Goal: Task Accomplishment & Management: Use online tool/utility

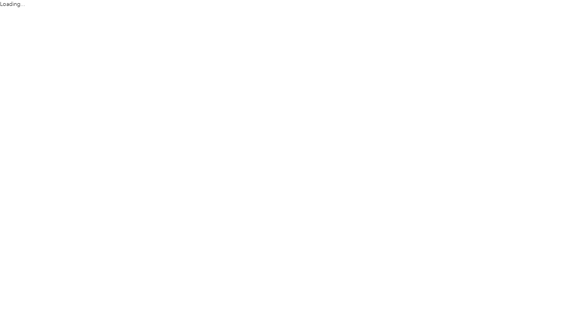
click at [327, 196] on html "Loading..." at bounding box center [280, 156] width 561 height 312
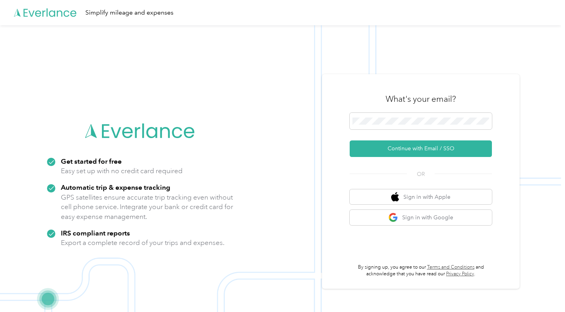
drag, startPoint x: 371, startPoint y: 107, endPoint x: 371, endPoint y: 111, distance: 4.3
click at [371, 108] on div "What's your email?" at bounding box center [421, 99] width 142 height 28
click at [371, 114] on span at bounding box center [421, 121] width 142 height 17
click at [370, 117] on span at bounding box center [421, 121] width 142 height 17
click at [391, 144] on button "Continue with Email / SSO" at bounding box center [421, 149] width 142 height 17
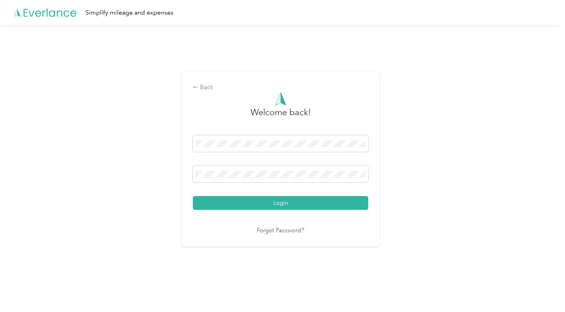
click at [241, 199] on button "Login" at bounding box center [280, 203] width 175 height 14
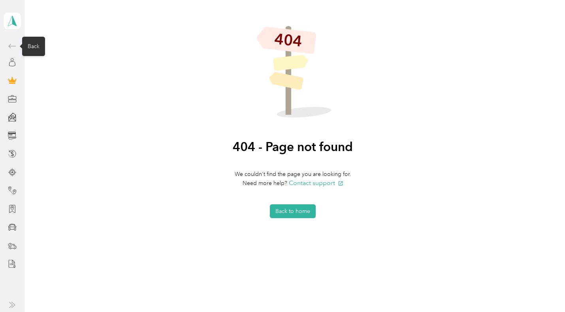
click at [13, 46] on icon at bounding box center [12, 46] width 8 height 4
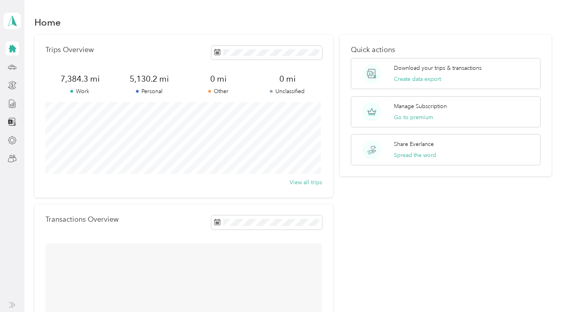
click at [437, 78] on button "Create data export" at bounding box center [417, 79] width 47 height 8
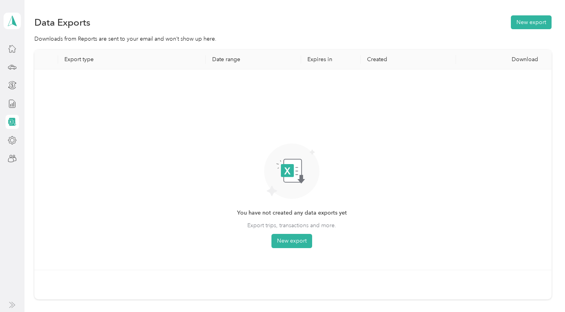
click at [292, 237] on button "New export" at bounding box center [291, 241] width 41 height 14
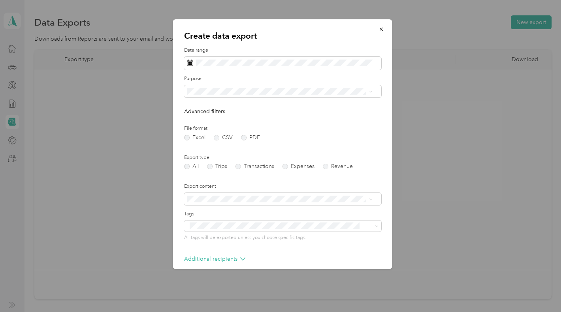
click at [144, 111] on div at bounding box center [282, 156] width 565 height 312
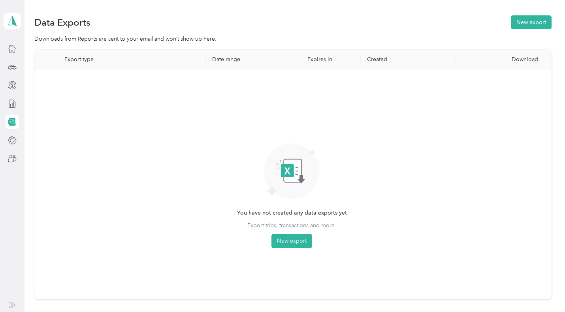
click at [517, 22] on button "New export" at bounding box center [531, 22] width 41 height 14
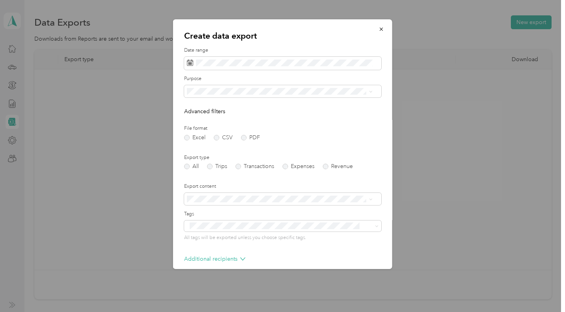
click at [205, 166] on div "All Trips Transactions Expenses Revenue" at bounding box center [282, 167] width 197 height 6
click at [211, 166] on label "Trips" at bounding box center [217, 167] width 20 height 6
click at [224, 58] on span at bounding box center [282, 63] width 197 height 13
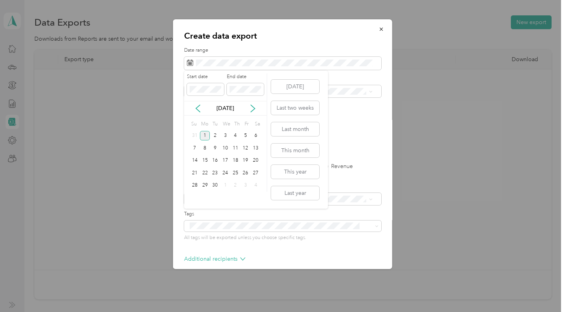
click at [197, 107] on icon at bounding box center [198, 109] width 8 height 8
click at [246, 137] on div "1" at bounding box center [246, 136] width 10 height 10
click at [193, 198] on div "31" at bounding box center [195, 198] width 10 height 10
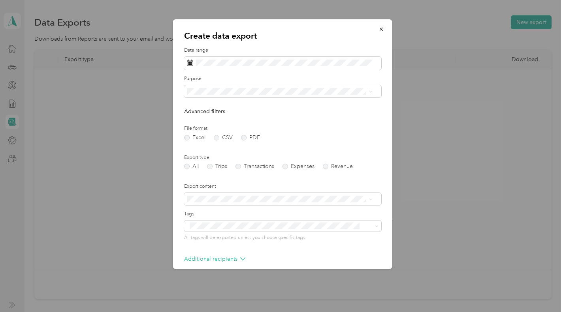
scroll to position [37, 0]
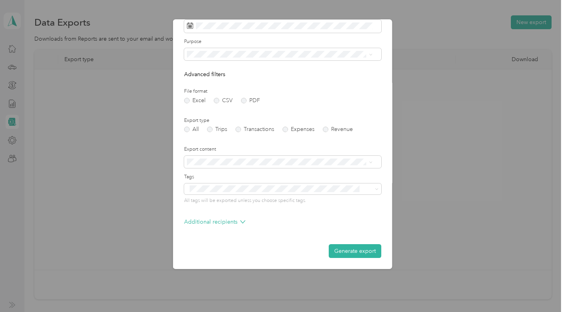
click at [346, 249] on button "Generate export" at bounding box center [355, 252] width 53 height 14
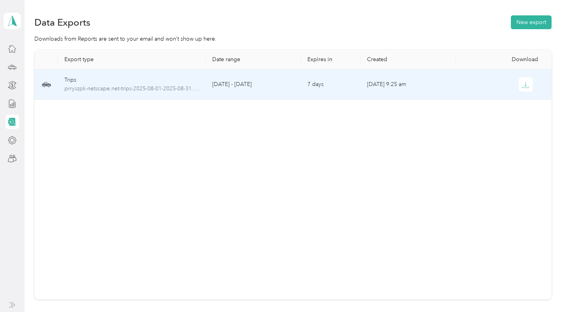
click at [522, 82] on icon "button" at bounding box center [525, 84] width 7 height 7
